Goal: Download file/media: Obtain a digital file from the website

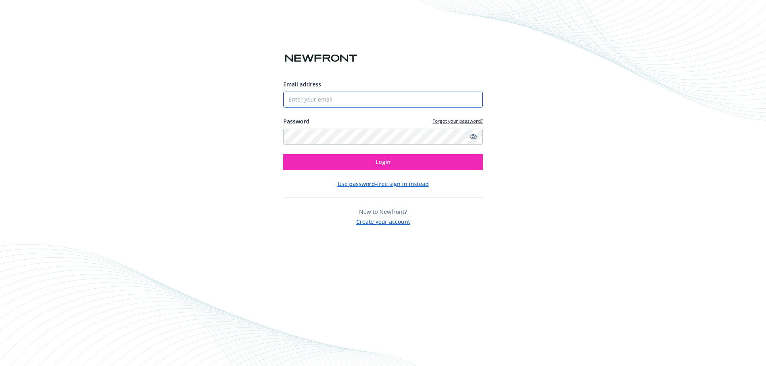
click at [373, 97] on input "Email address" at bounding box center [382, 100] width 199 height 16
type input "[EMAIL_ADDRESS][DOMAIN_NAME]"
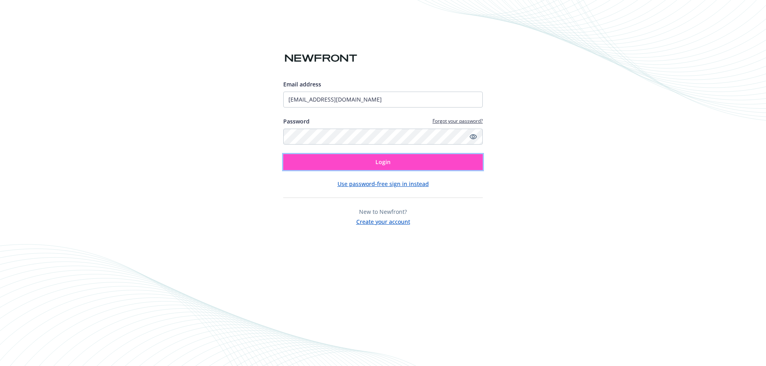
click at [388, 165] on span "Login" at bounding box center [382, 162] width 15 height 8
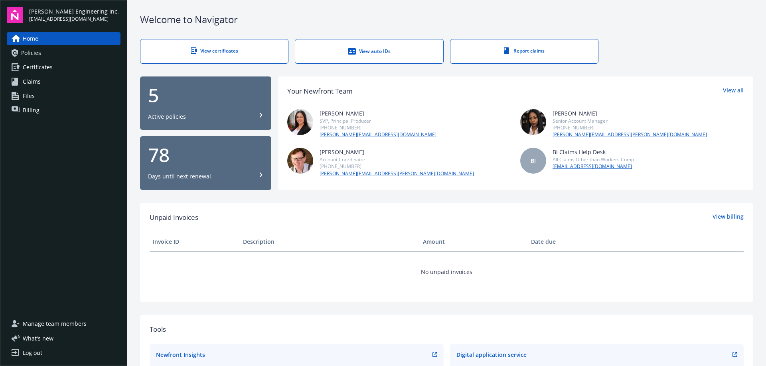
drag, startPoint x: 213, startPoint y: 33, endPoint x: 221, endPoint y: 52, distance: 20.7
click at [219, 46] on div "Welcome to Navigator View certificates View auto IDs Report claims 5 Active pol…" at bounding box center [446, 287] width 638 height 575
click at [221, 52] on div "View certificates" at bounding box center [214, 50] width 116 height 7
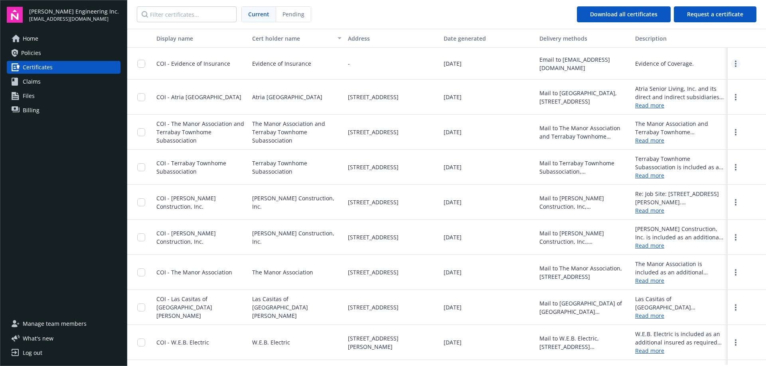
click at [730, 64] on link "more" at bounding box center [735, 64] width 10 height 10
click at [703, 77] on link "Download" at bounding box center [714, 80] width 52 height 16
